Goal: Learn about a topic

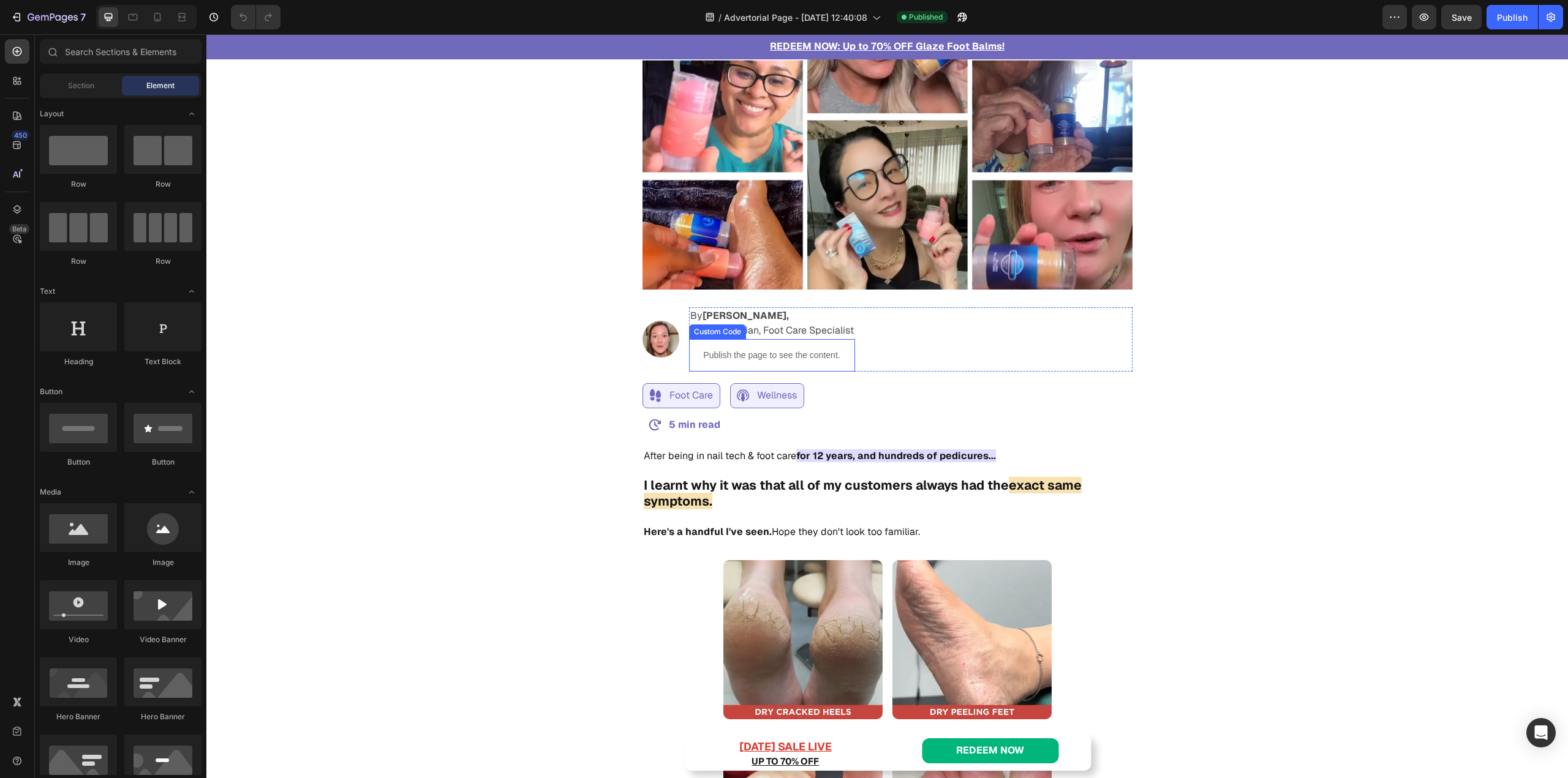
scroll to position [551, 0]
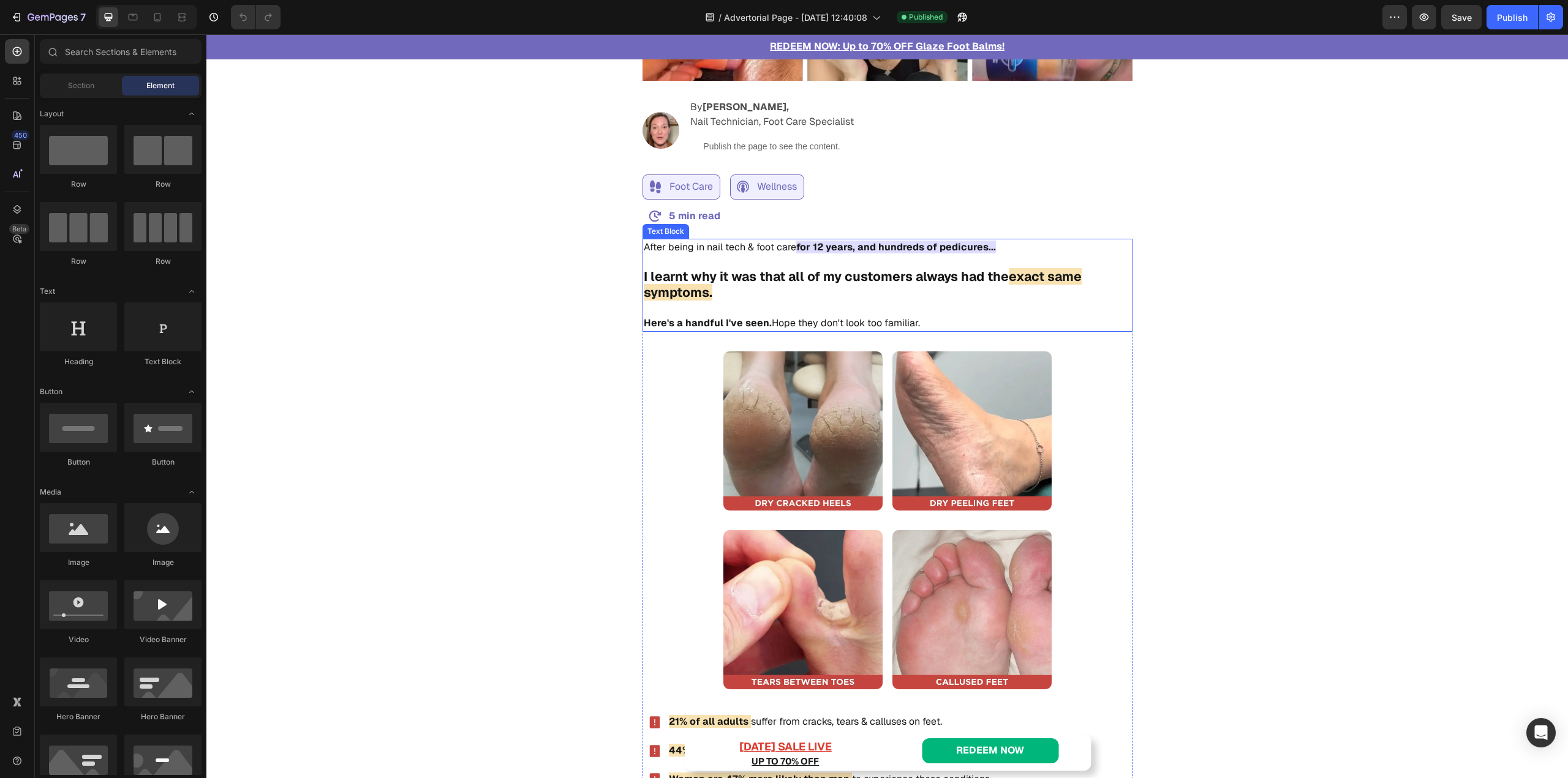
click at [672, 282] on strong "I learnt why it was that all of my customers always had the" at bounding box center [826, 276] width 365 height 16
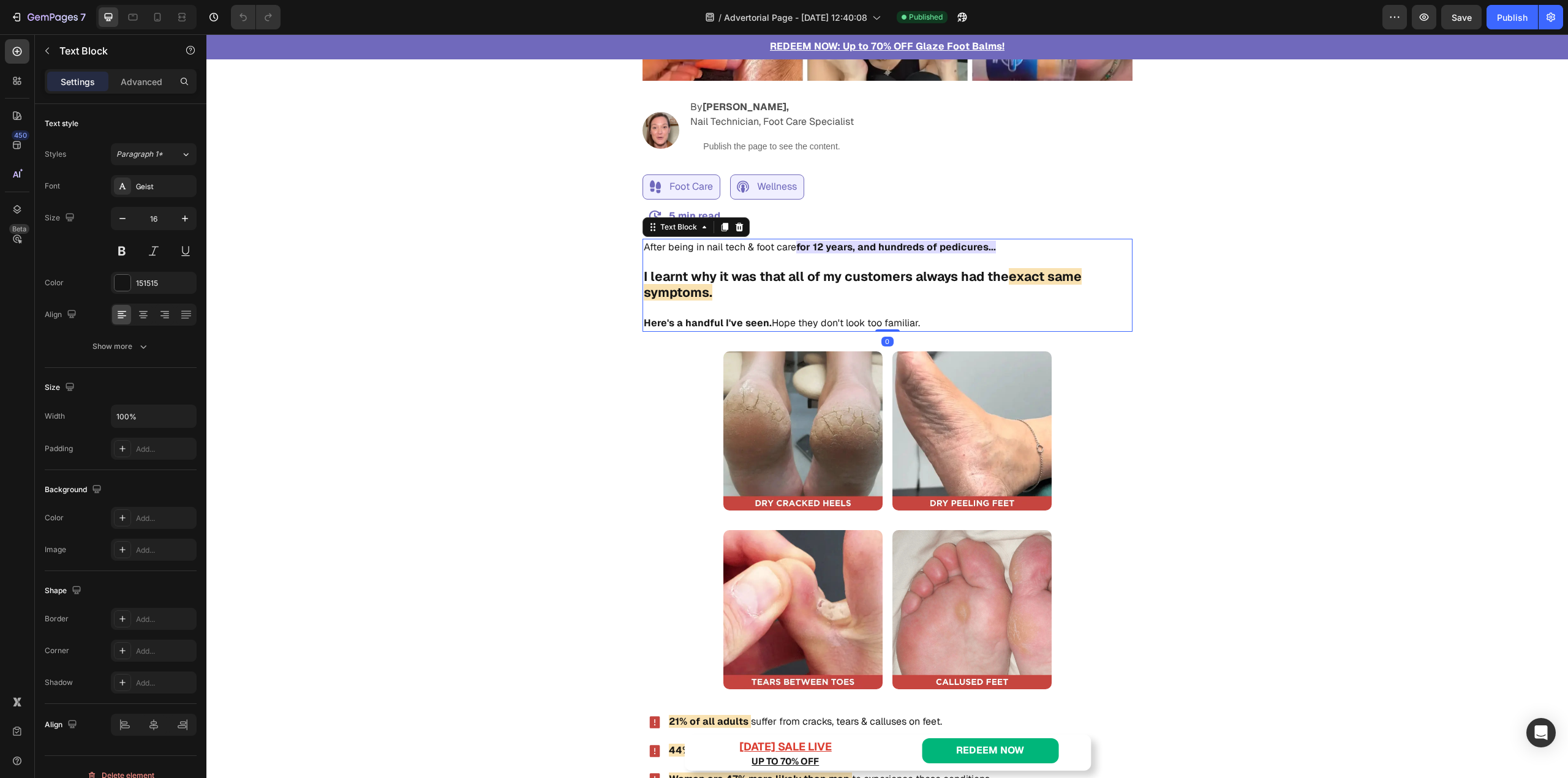
click at [672, 282] on strong "I learnt why it was that all of my customers always had the" at bounding box center [826, 276] width 365 height 16
click at [712, 289] on p "I learnt why it was that all of my customers always had the exact same symptoms…" at bounding box center [887, 300] width 487 height 62
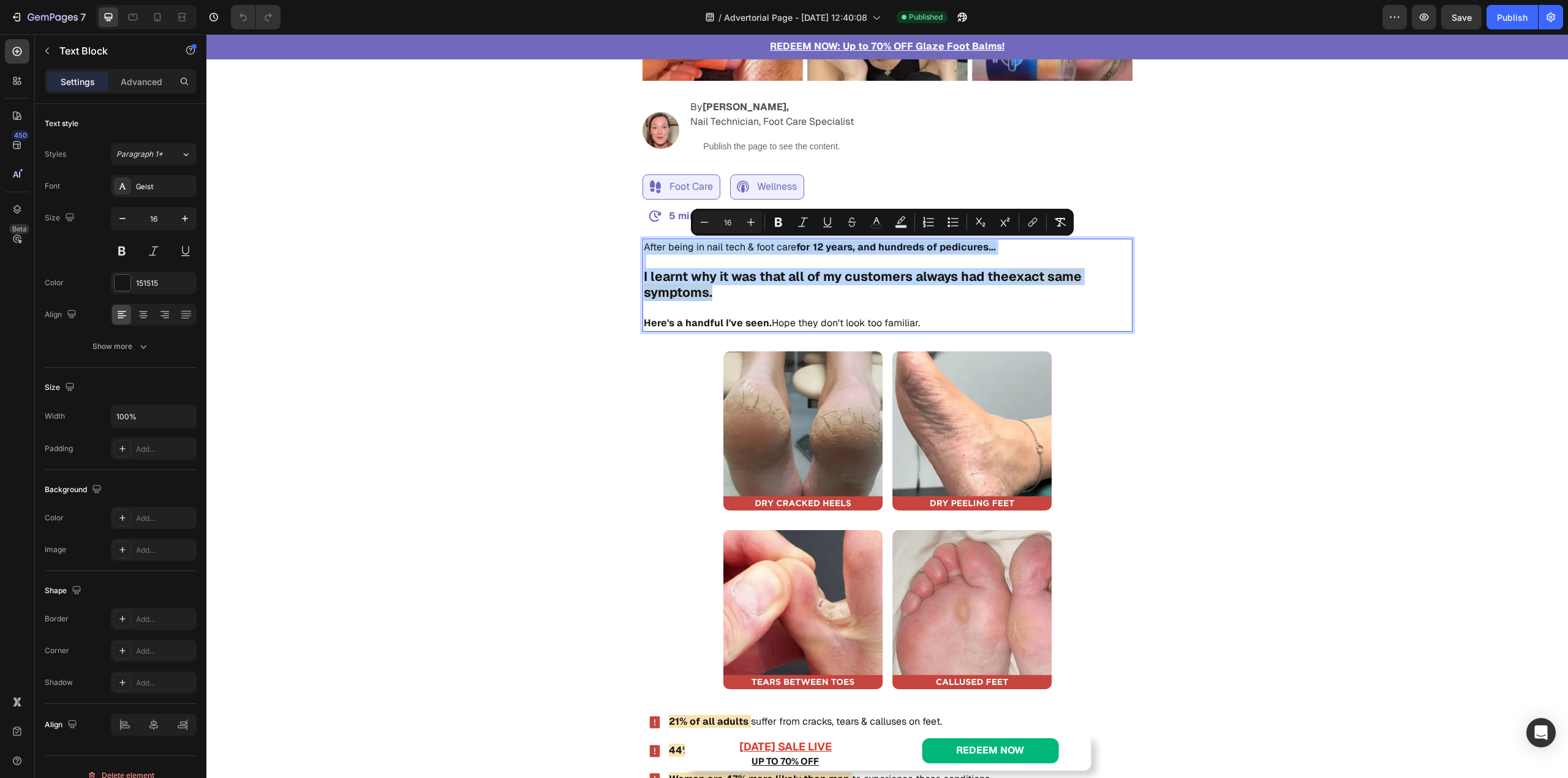
drag, startPoint x: 724, startPoint y: 299, endPoint x: 635, endPoint y: 246, distance: 103.6
copy div "After being in nail tech & foot care for 12 years, and hundreds of pedicures...…"
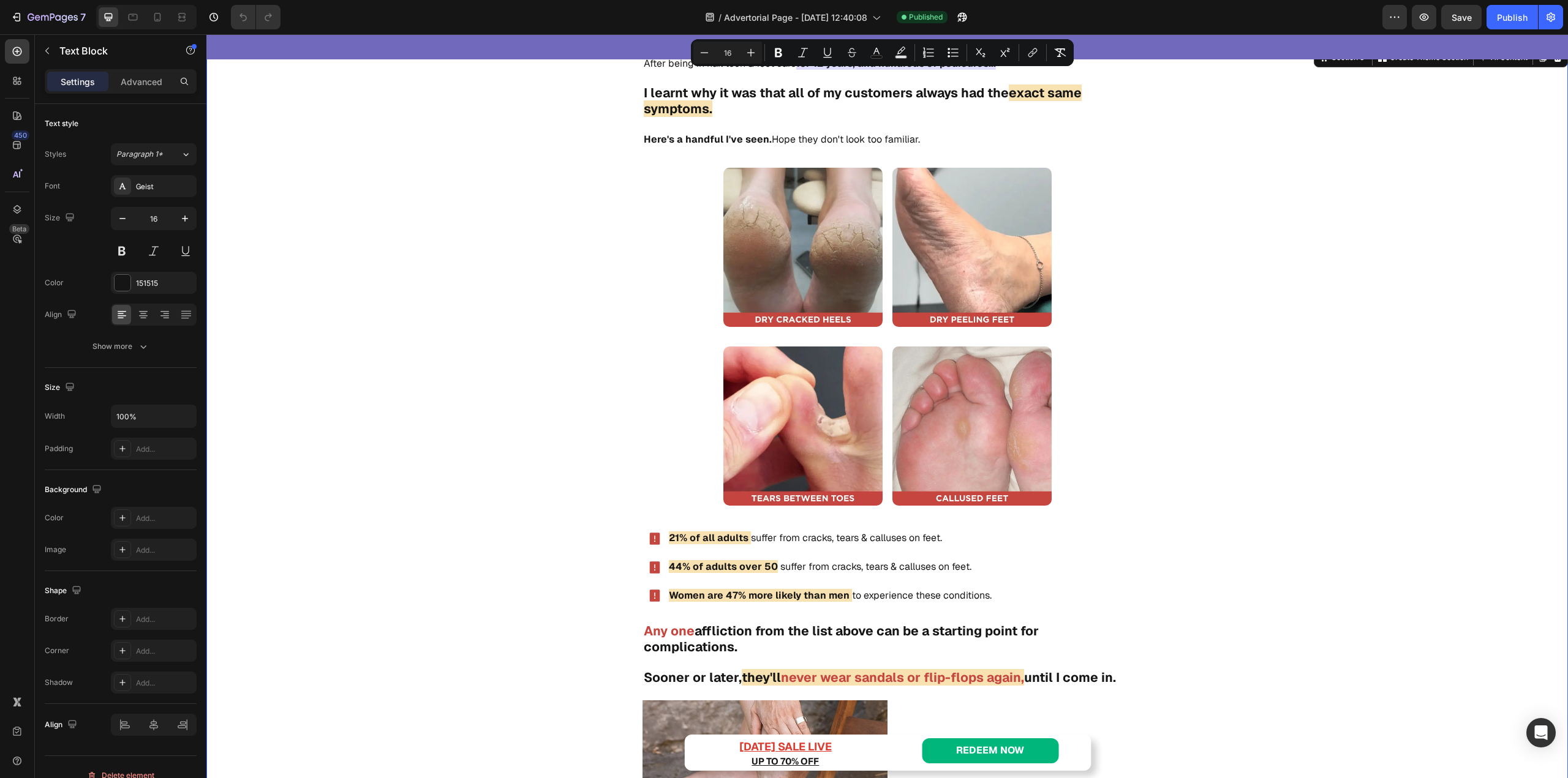
click at [586, 447] on div "After being in nail tech & foot care for 12 years, and hundreds of pedicures...…" at bounding box center [887, 625] width 969 height 1140
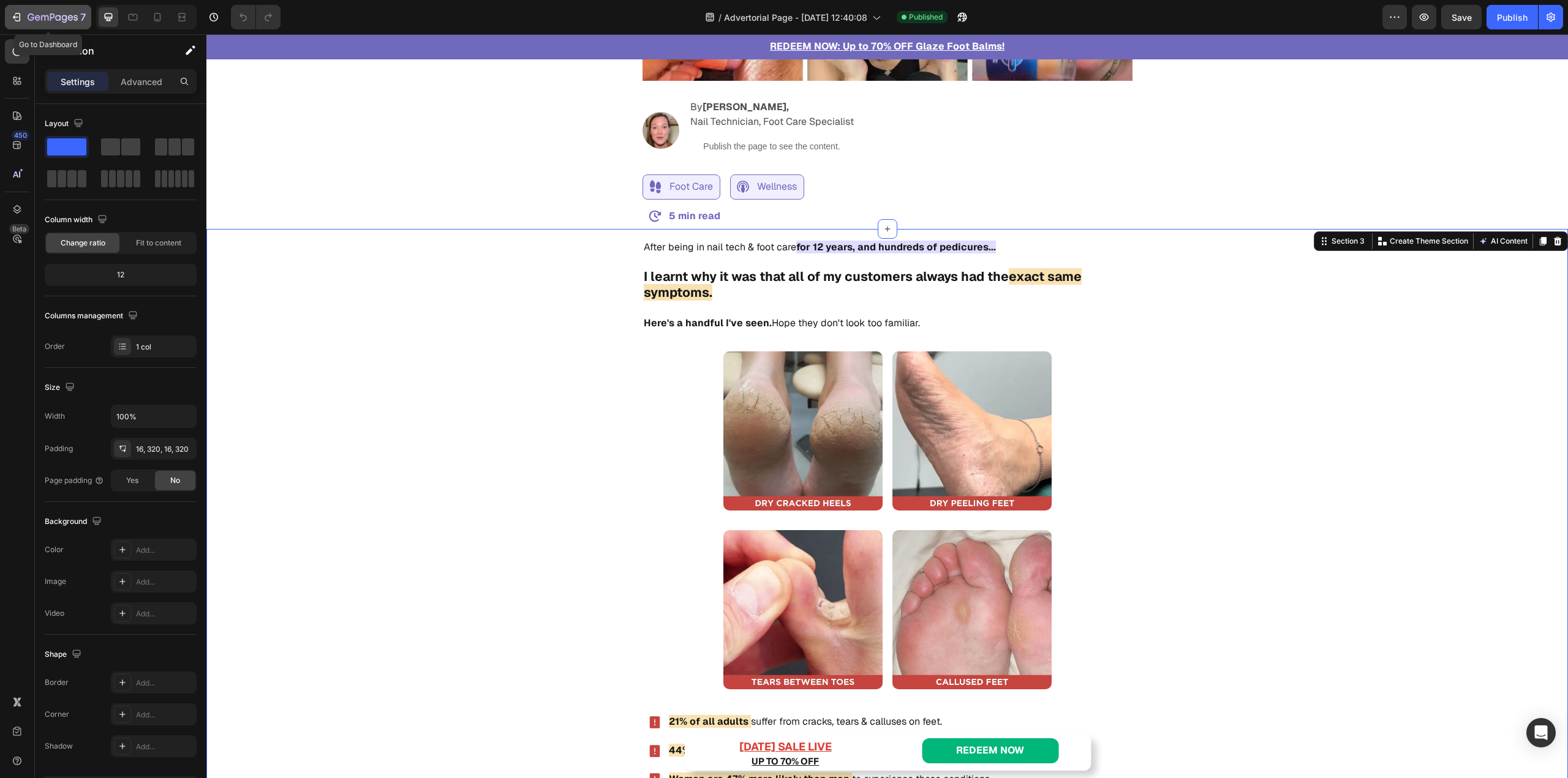
click at [25, 19] on div "7" at bounding box center [48, 17] width 76 height 15
